Goal: Find specific page/section: Find specific page/section

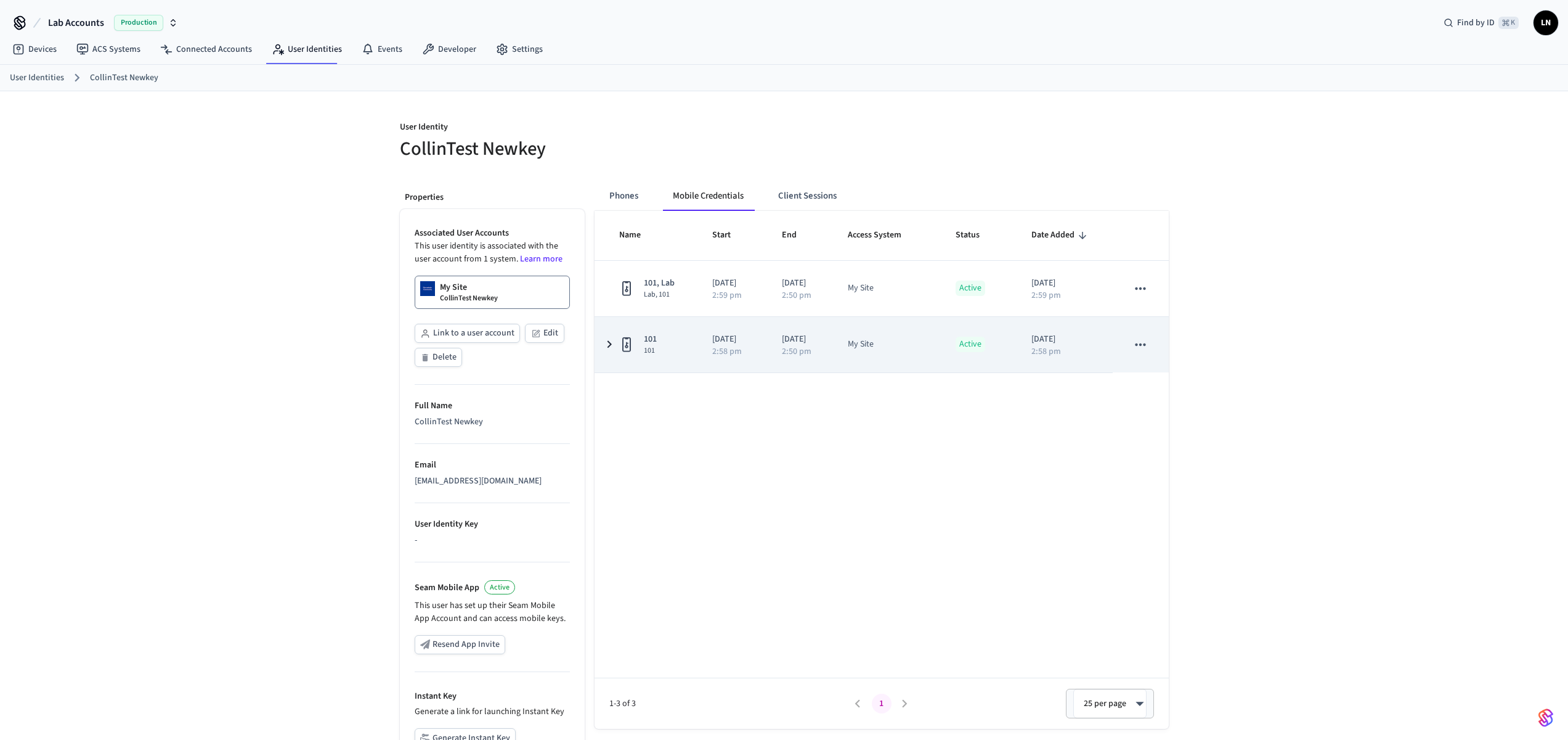
click at [828, 333] on td "2025/09/25 2:50 pm" at bounding box center [800, 344] width 66 height 55
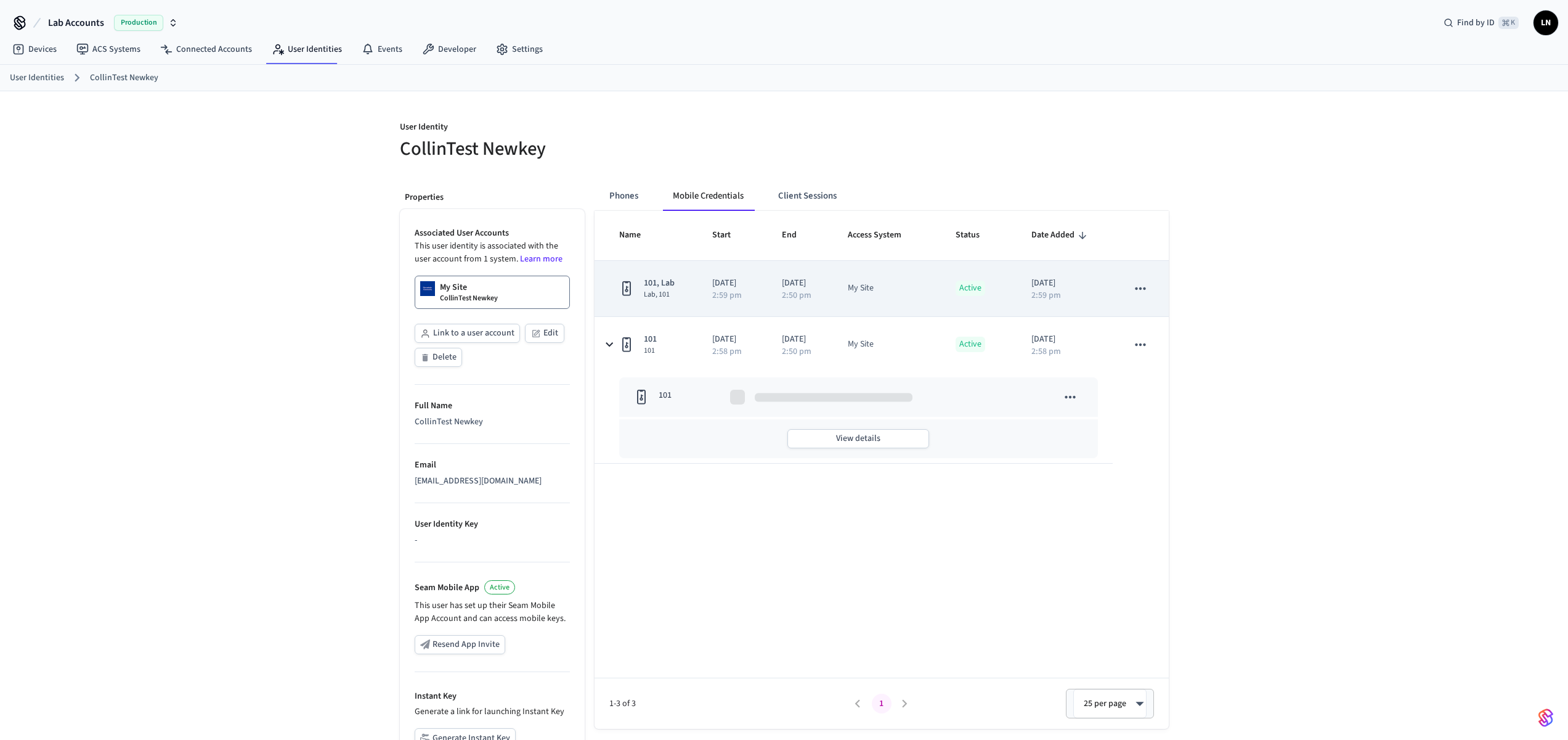
click at [678, 277] on div "101, Lab Lab, 101" at bounding box center [652, 288] width 64 height 23
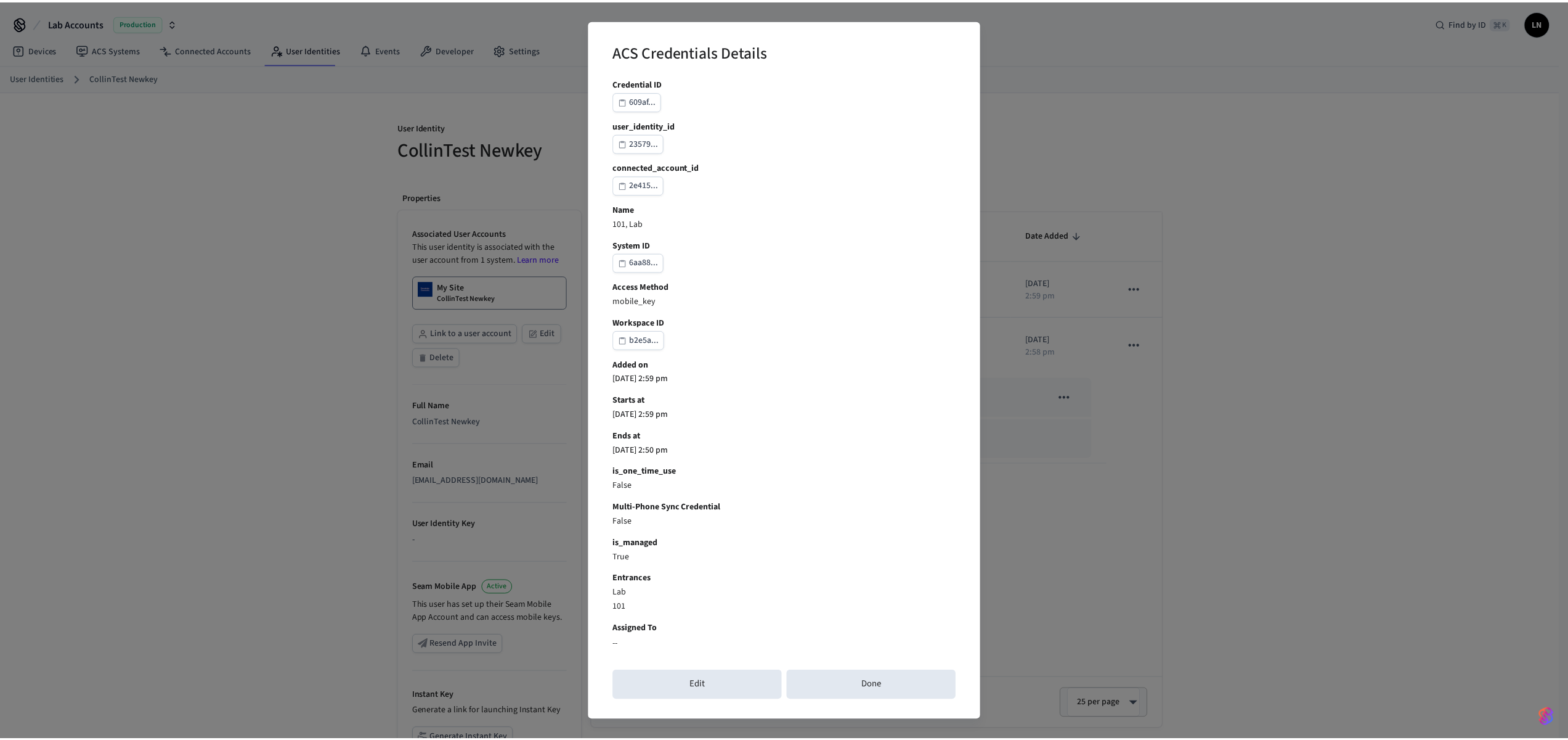
scroll to position [5, 0]
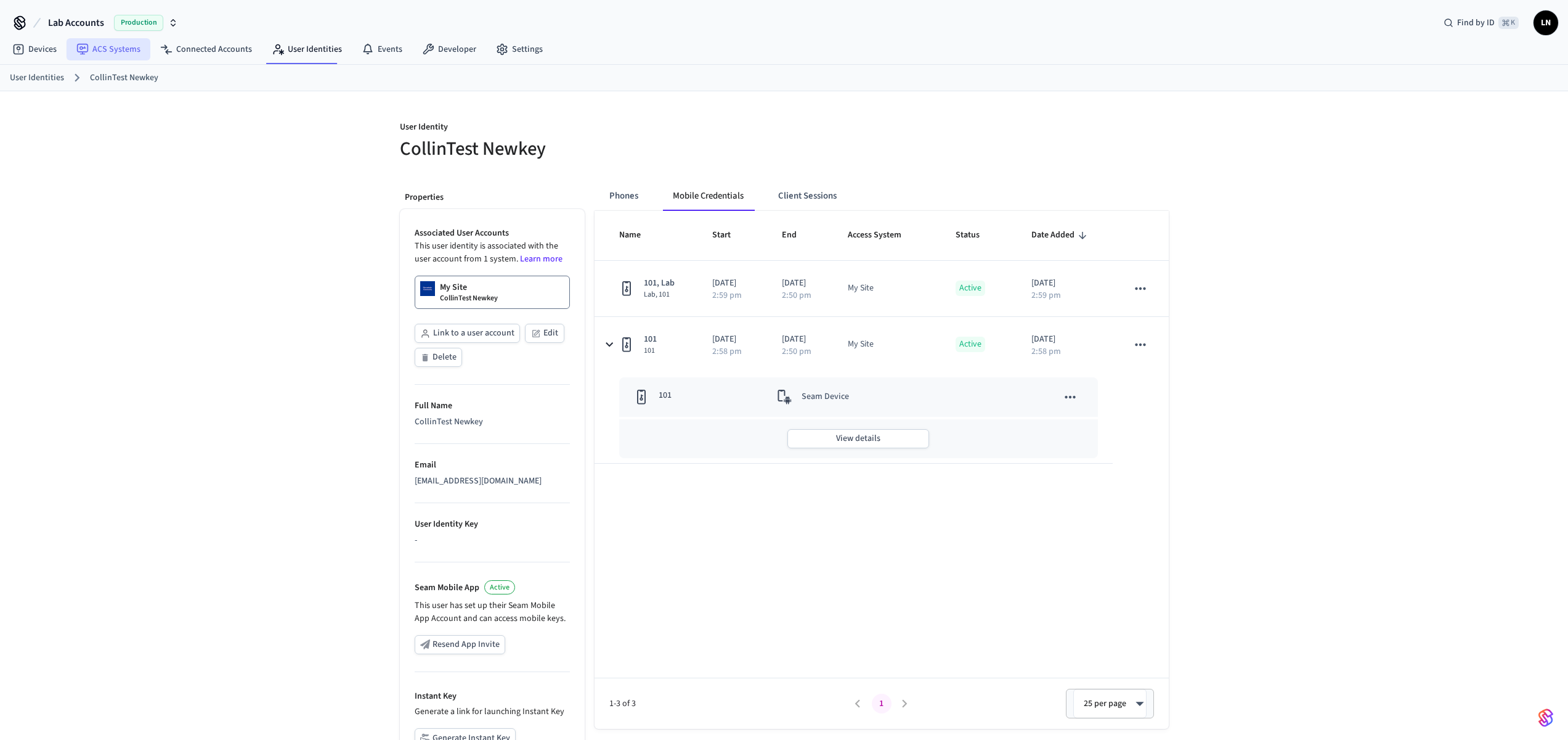
click at [107, 51] on link "ACS Systems" at bounding box center [108, 49] width 84 height 22
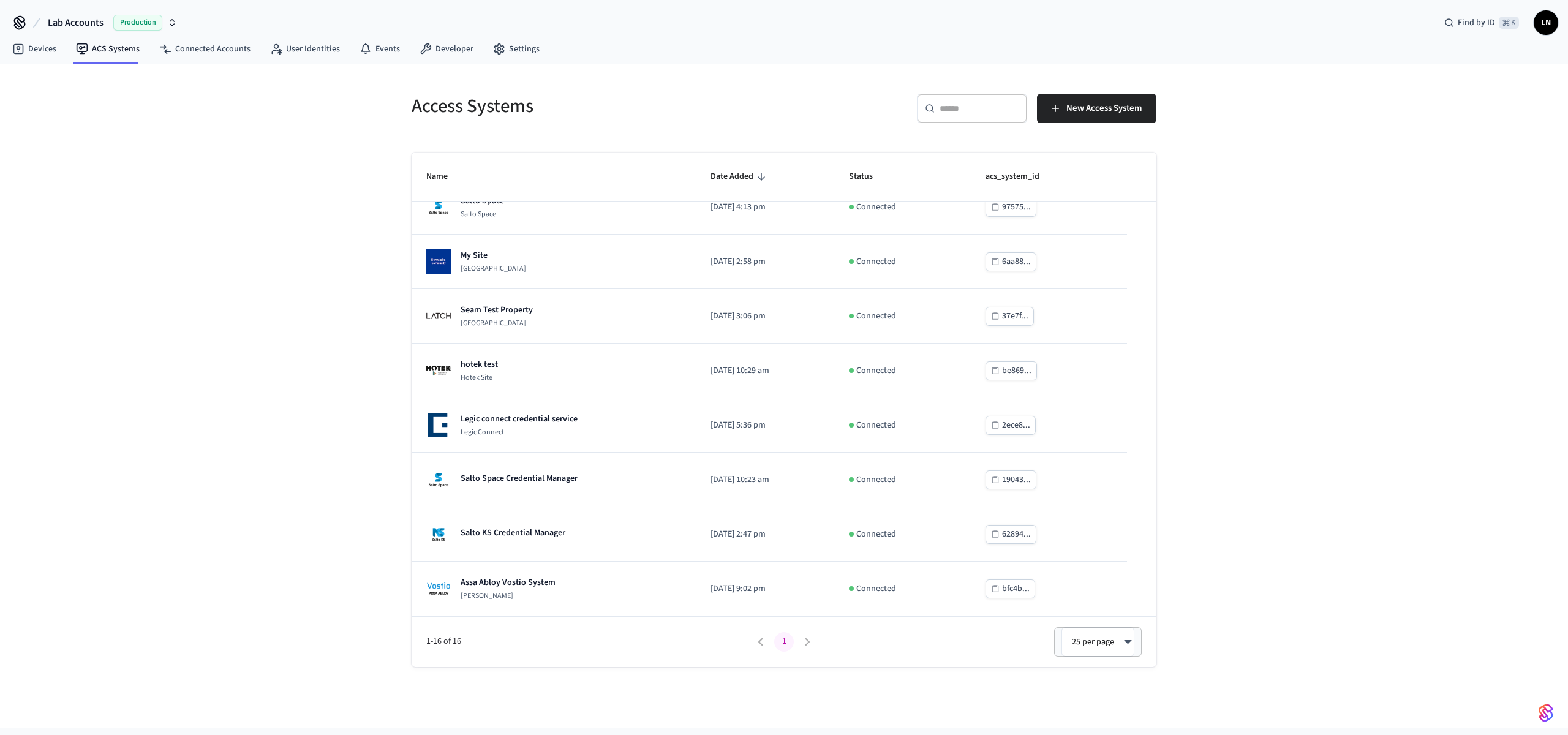
scroll to position [76, 0]
